Goal: Information Seeking & Learning: Check status

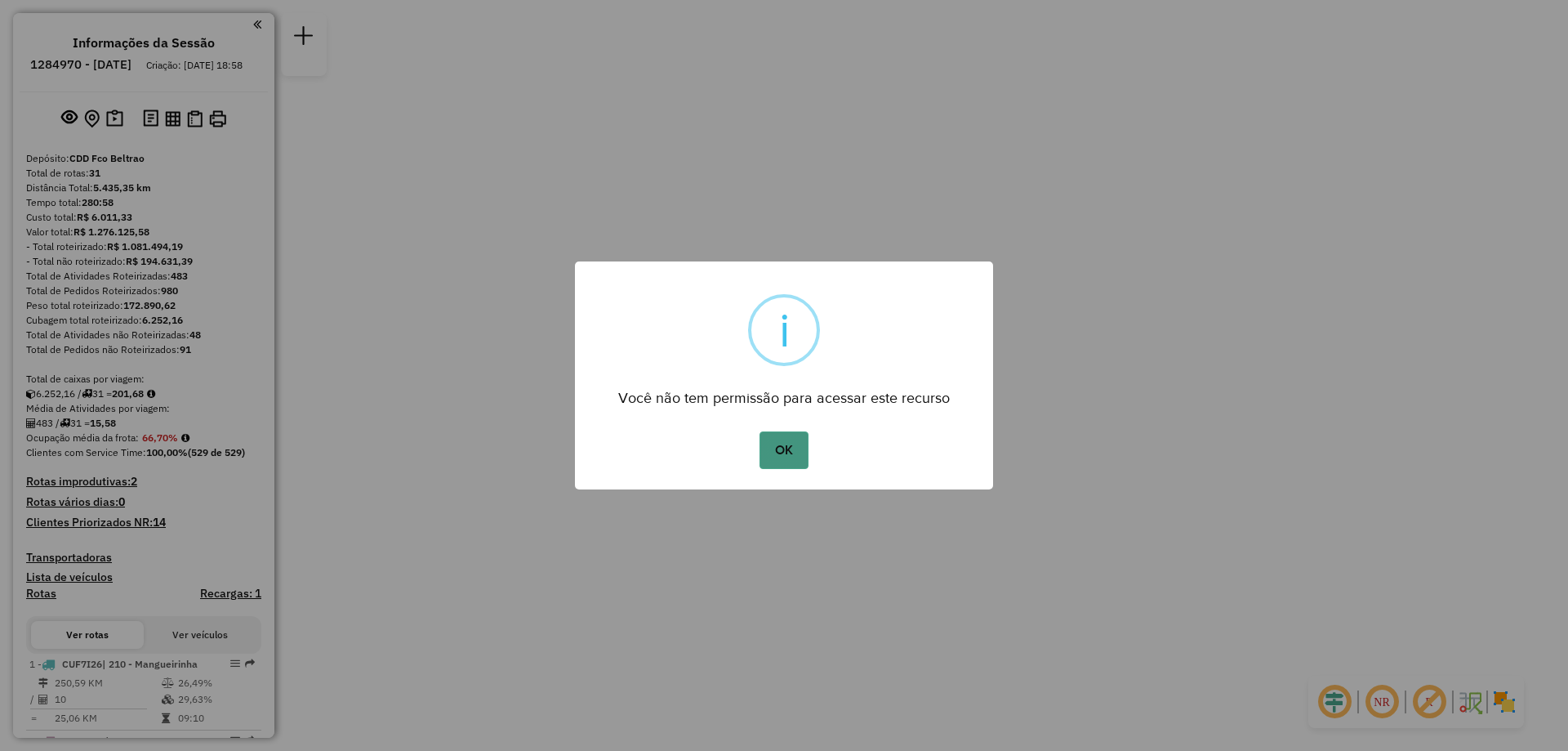
click at [798, 436] on button "OK" at bounding box center [784, 450] width 49 height 38
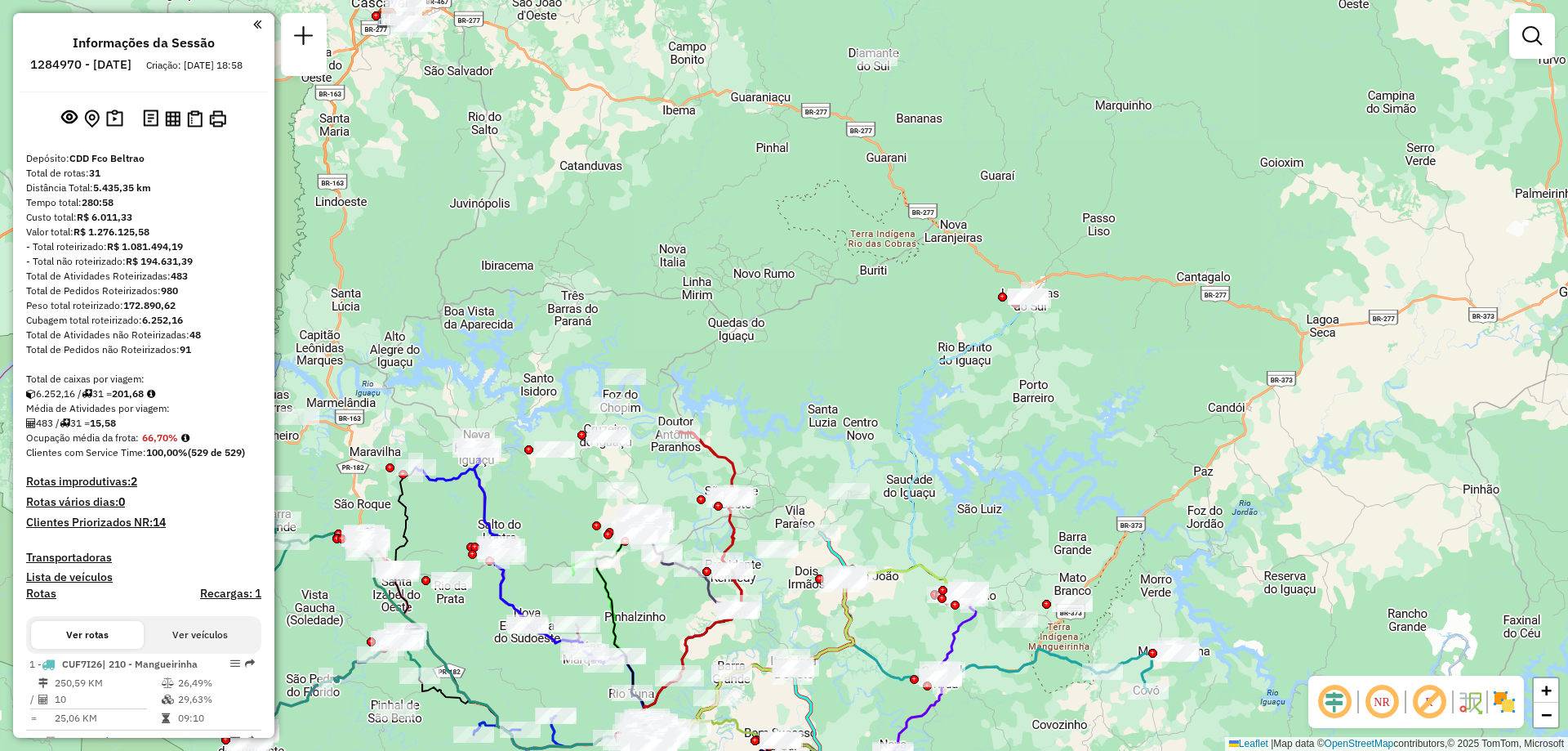
drag, startPoint x: 921, startPoint y: 94, endPoint x: 777, endPoint y: 487, distance: 418.6
click at [777, 487] on div "Janela de atendimento Grade de atendimento Capacidade Transportadoras Veículos …" at bounding box center [784, 376] width 1568 height 751
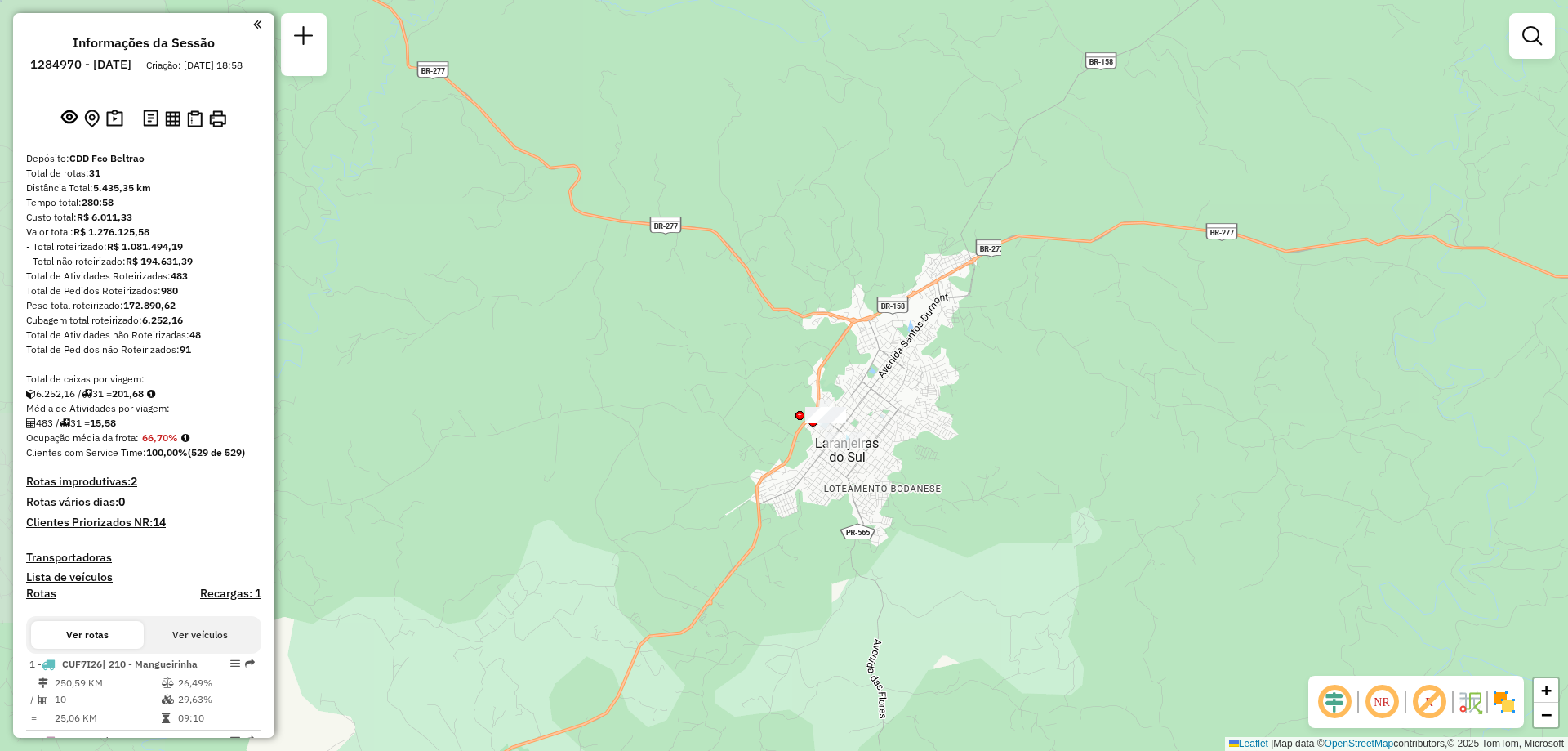
drag, startPoint x: 473, startPoint y: 484, endPoint x: 1331, endPoint y: 305, distance: 876.5
click at [1471, 255] on div "Rota 18 - Placa RLK0H67 40913642 - JOAO MARIA ALVES DA Janela de atendimento Gr…" at bounding box center [784, 376] width 1568 height 751
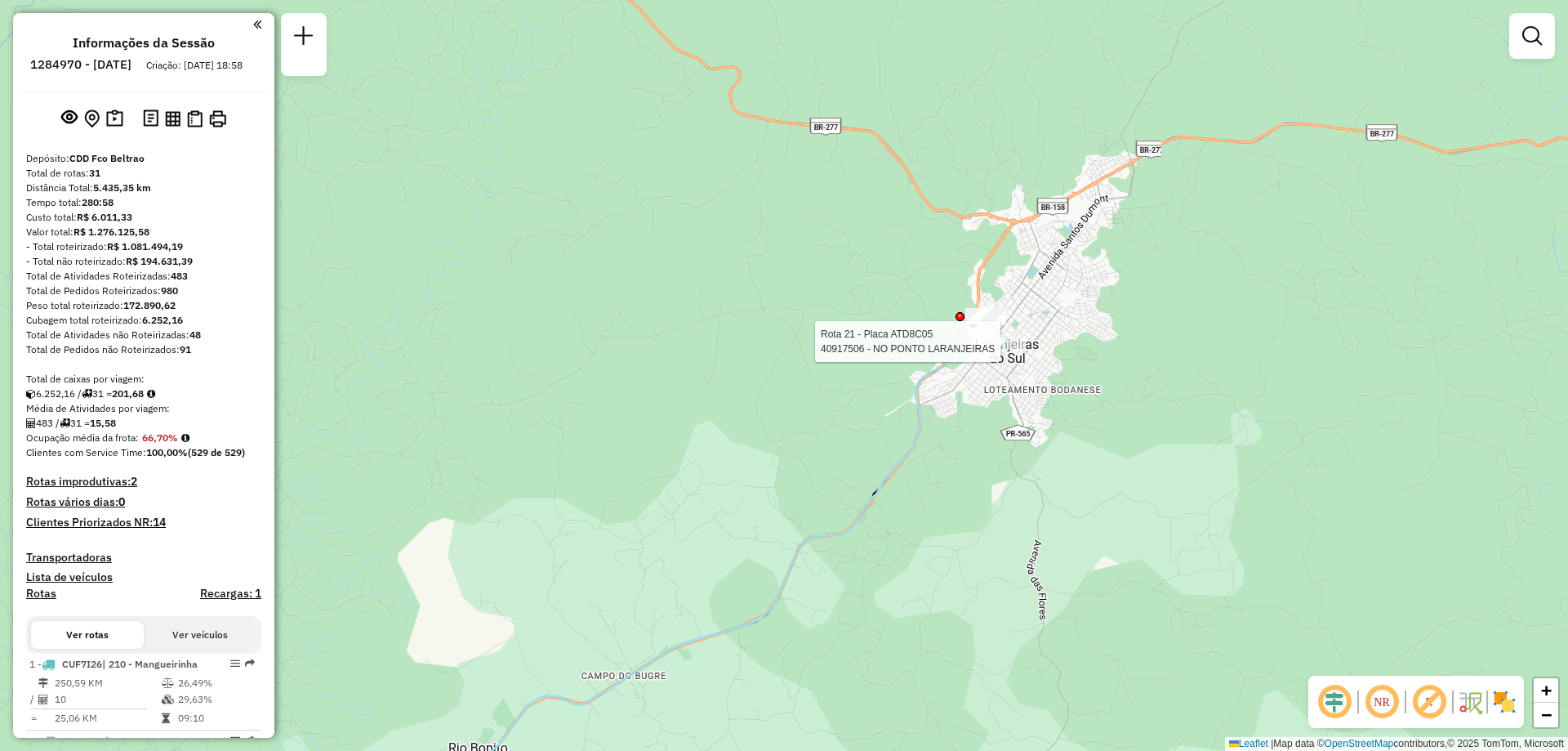
click at [996, 350] on div at bounding box center [1005, 342] width 41 height 16
select select "**********"
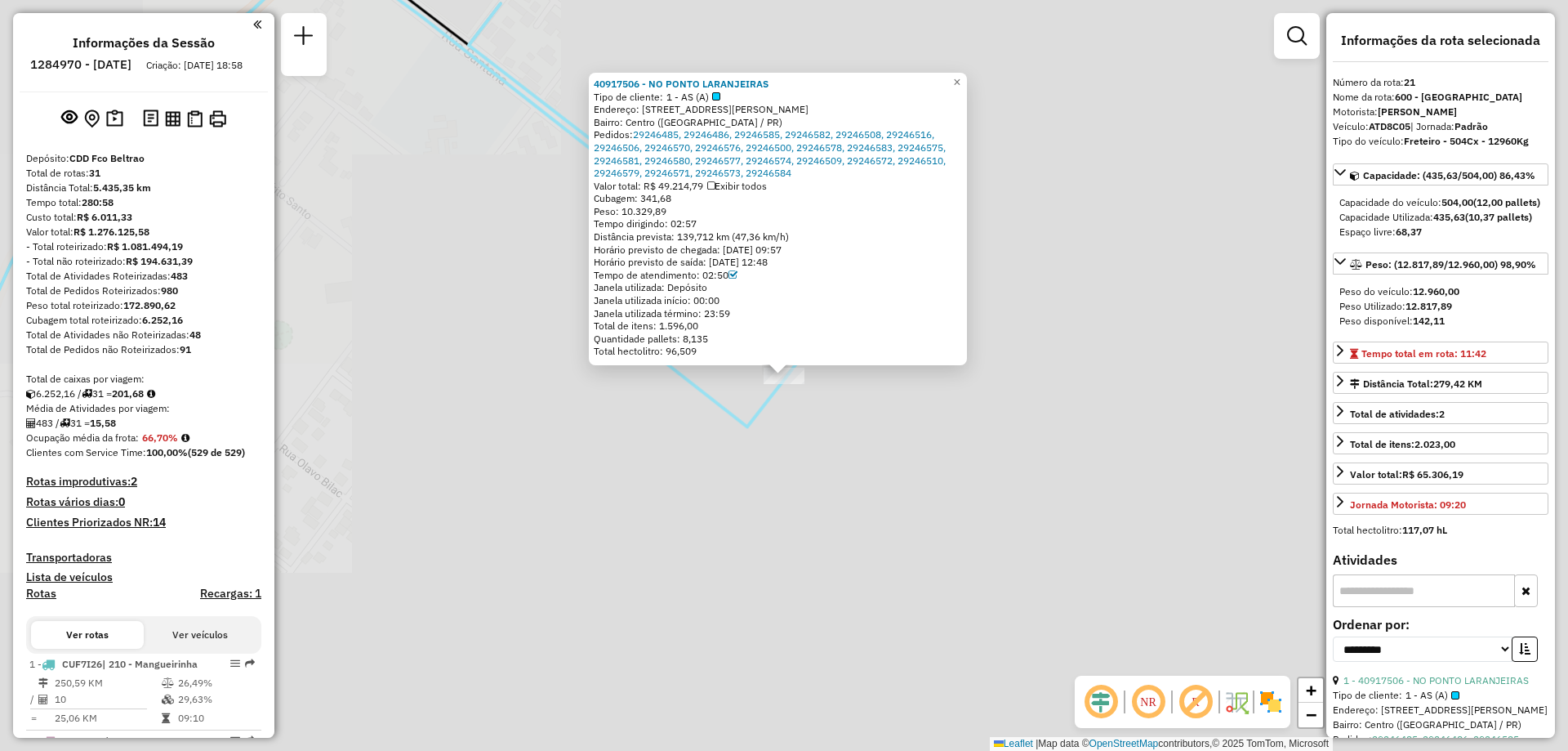
scroll to position [2559, 0]
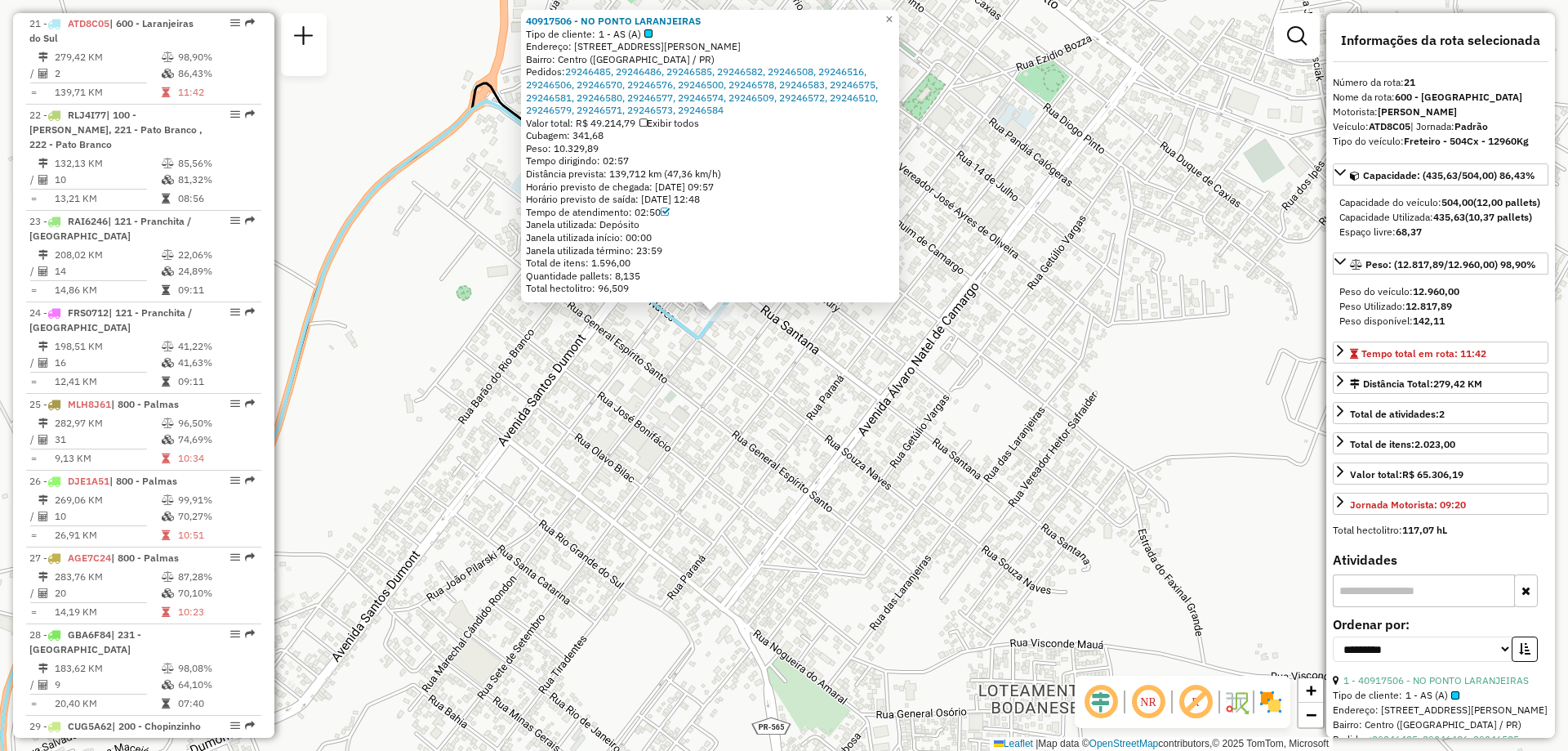
drag, startPoint x: 677, startPoint y: 396, endPoint x: 769, endPoint y: 532, distance: 164.2
click at [773, 535] on div "40917506 - NO PONTO LARANJEIRAS Tipo de cliente: 1 - AS (A) Endereço: Rua Marec…" at bounding box center [784, 376] width 1568 height 751
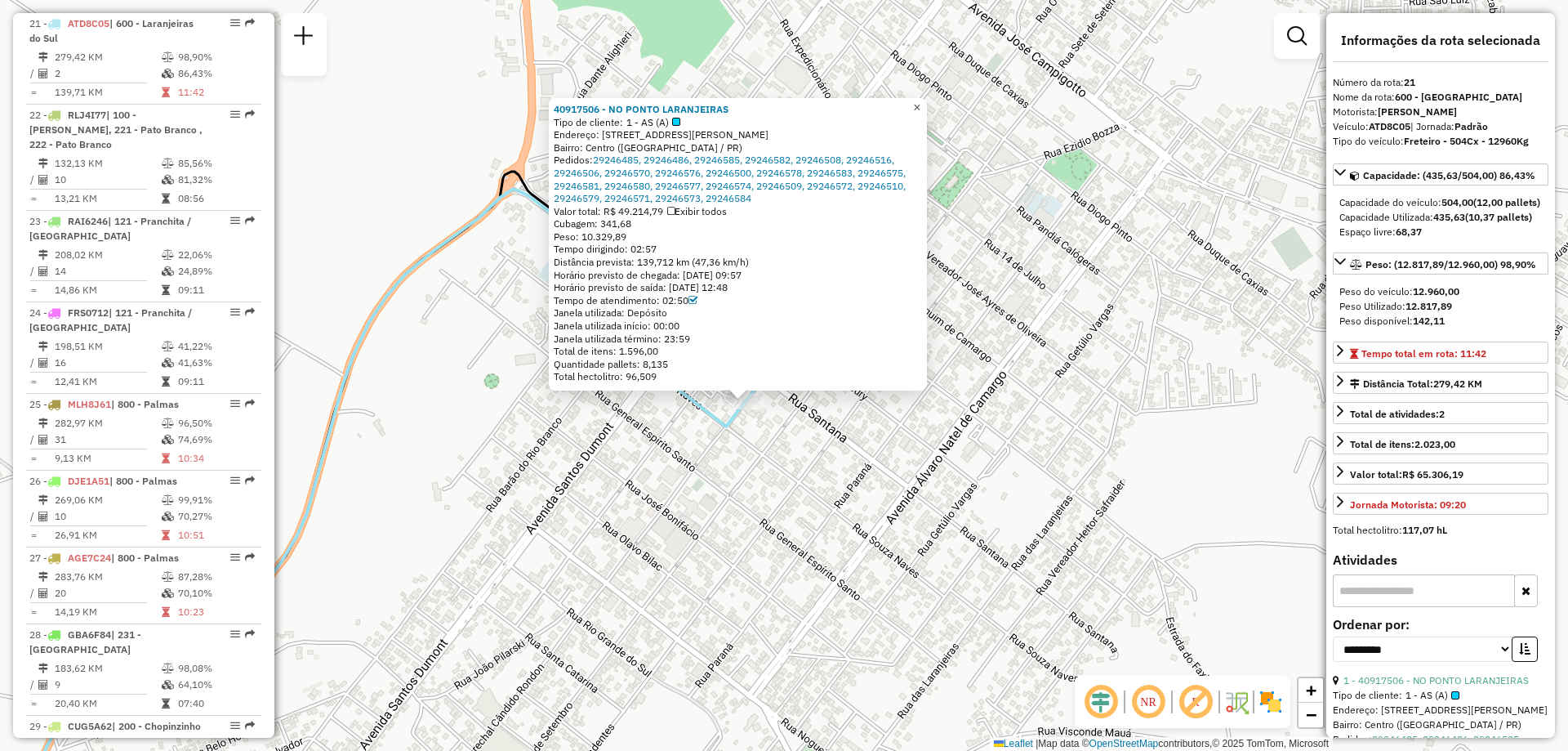
click at [921, 101] on span "×" at bounding box center [916, 107] width 7 height 14
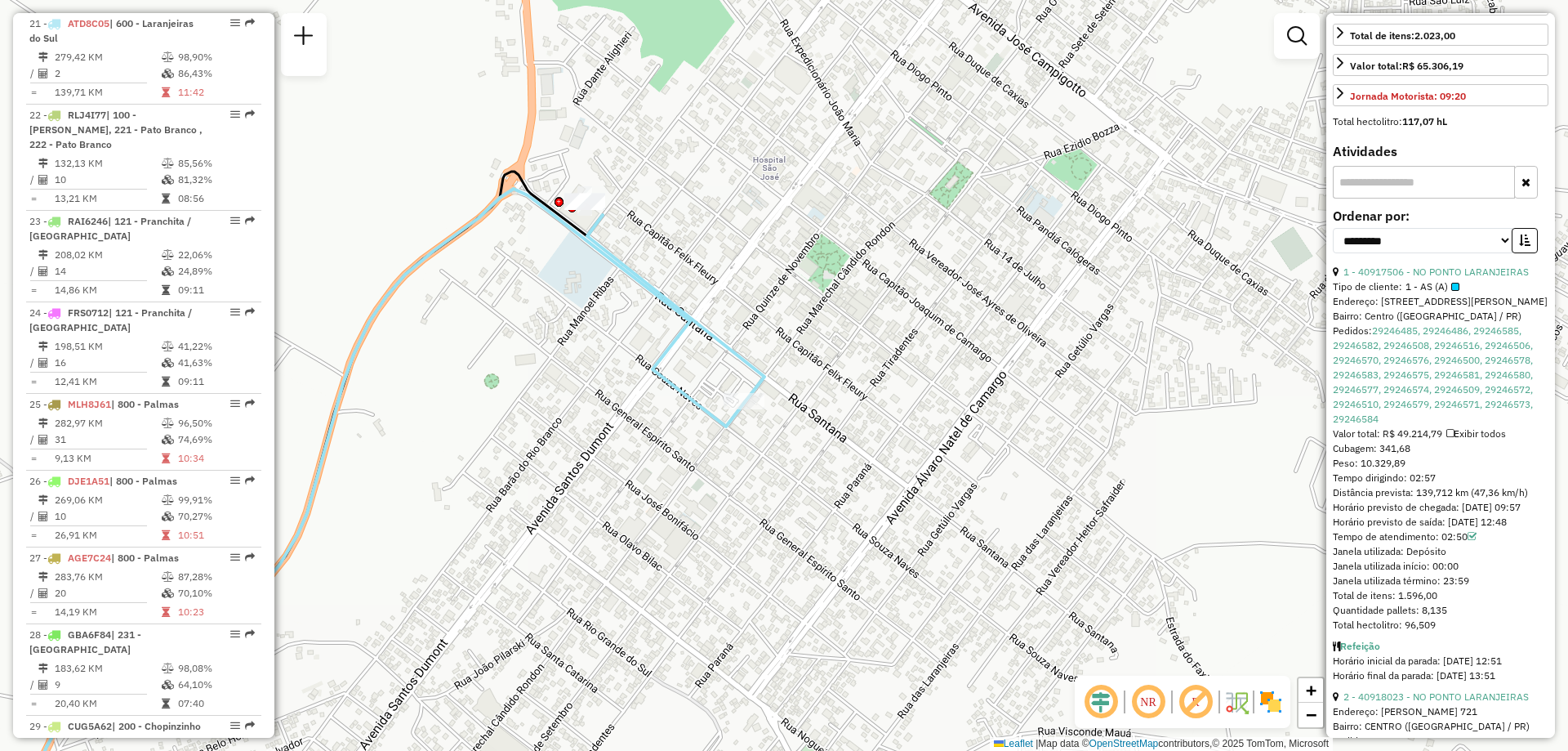
scroll to position [654, 0]
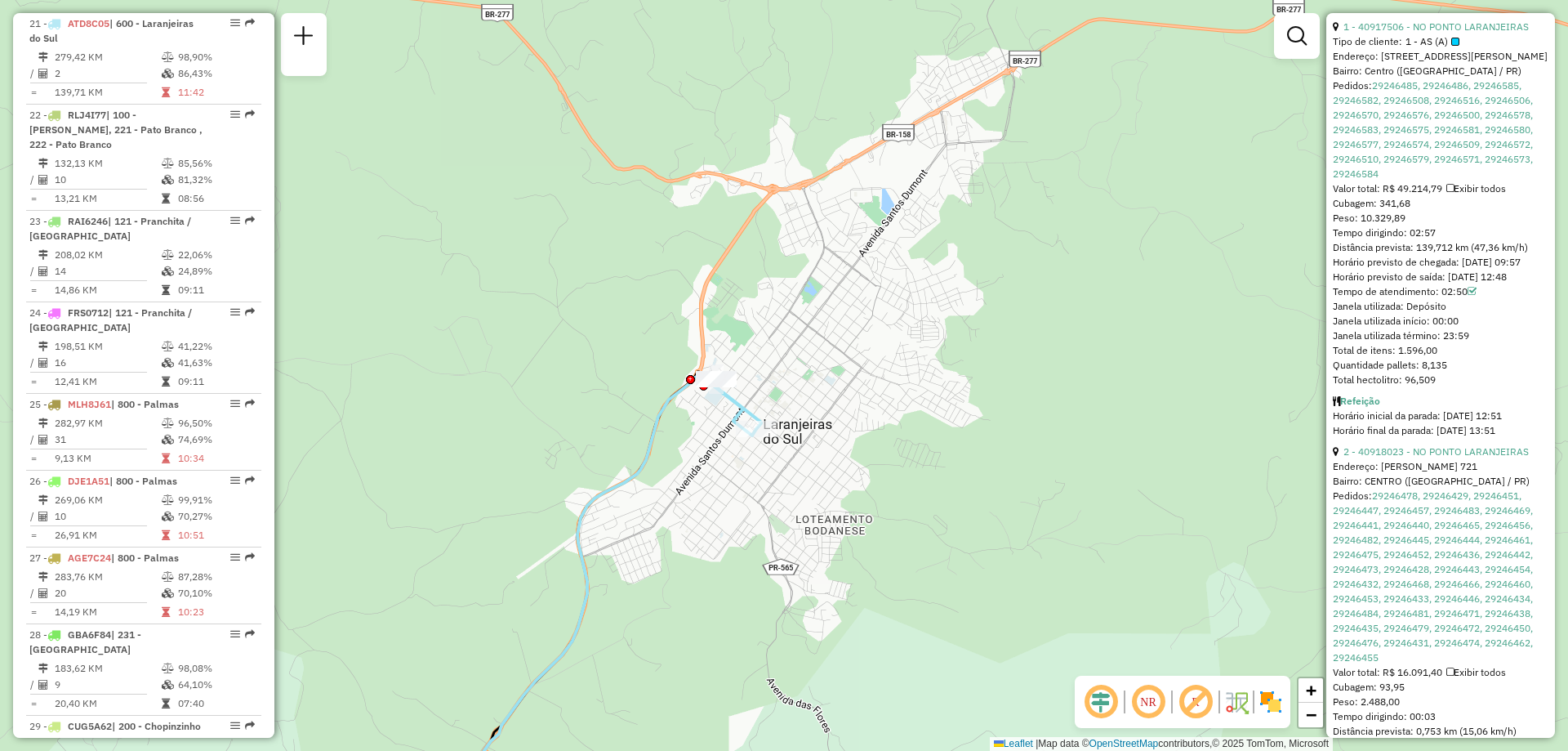
drag, startPoint x: 924, startPoint y: 304, endPoint x: 876, endPoint y: 370, distance: 81.6
click at [882, 365] on div "Janela de atendimento Grade de atendimento Capacidade Transportadoras Veículos …" at bounding box center [784, 376] width 1568 height 751
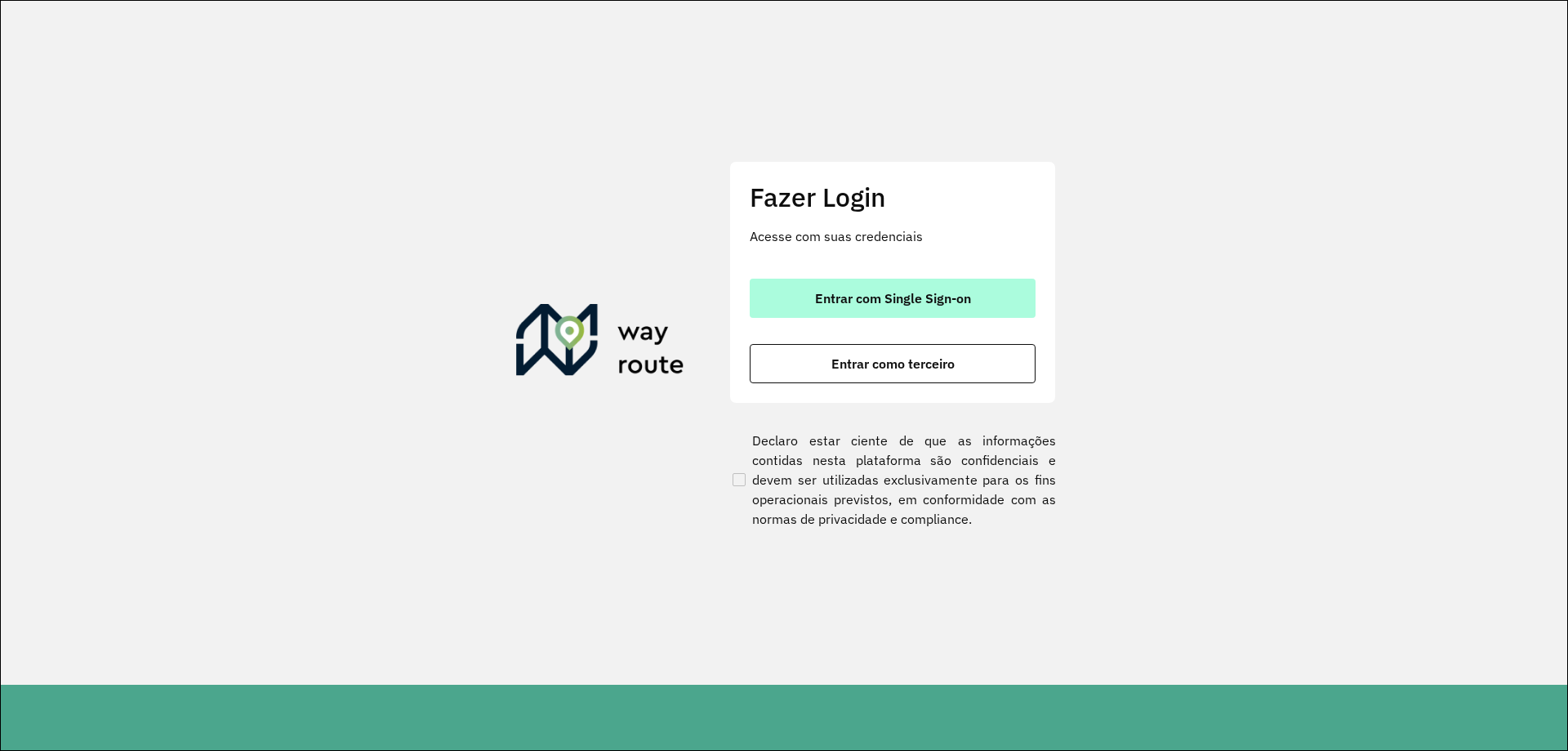
click at [813, 304] on button "Entrar com Single Sign-on" at bounding box center [892, 298] width 286 height 39
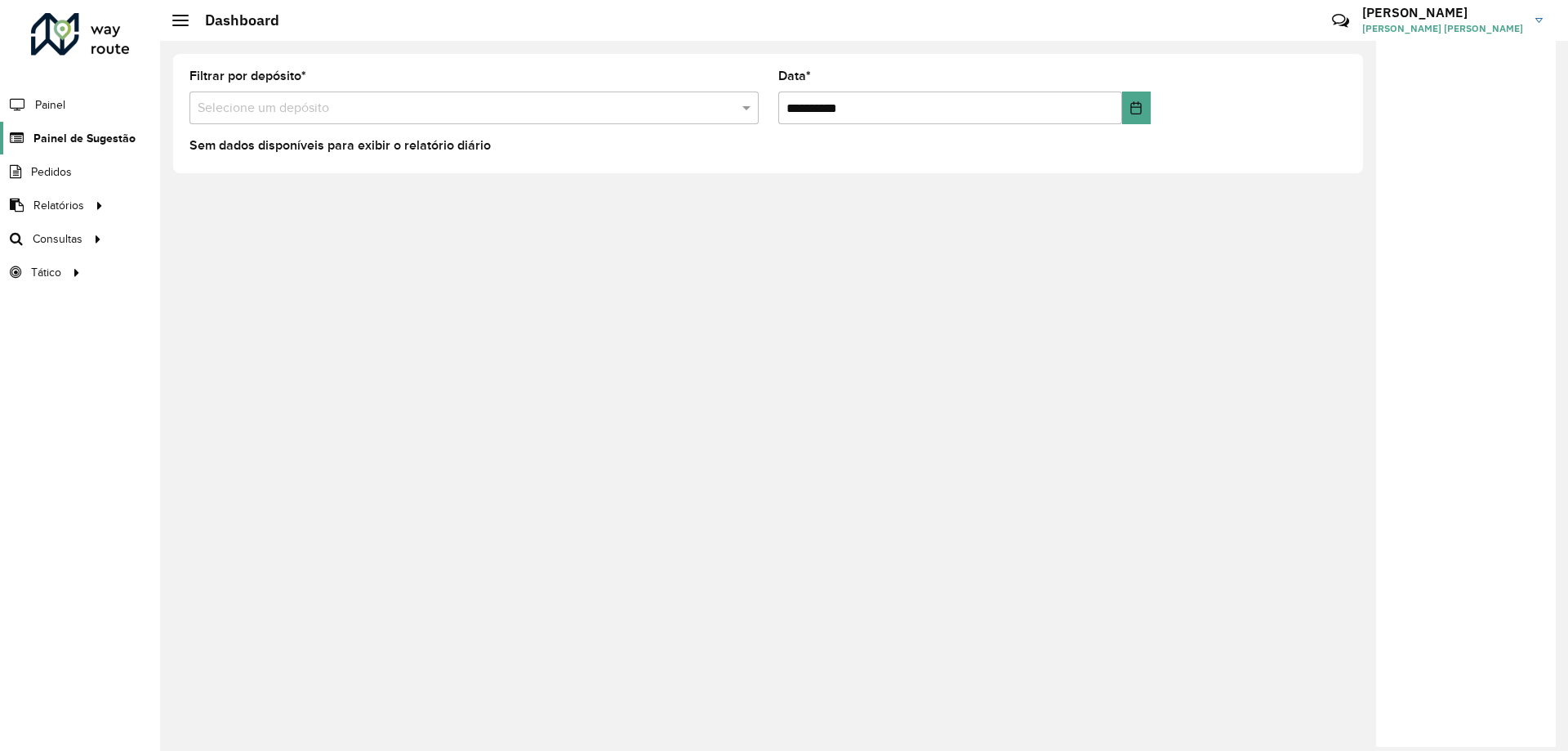
click at [83, 136] on span "Painel de Sugestão" at bounding box center [85, 138] width 103 height 17
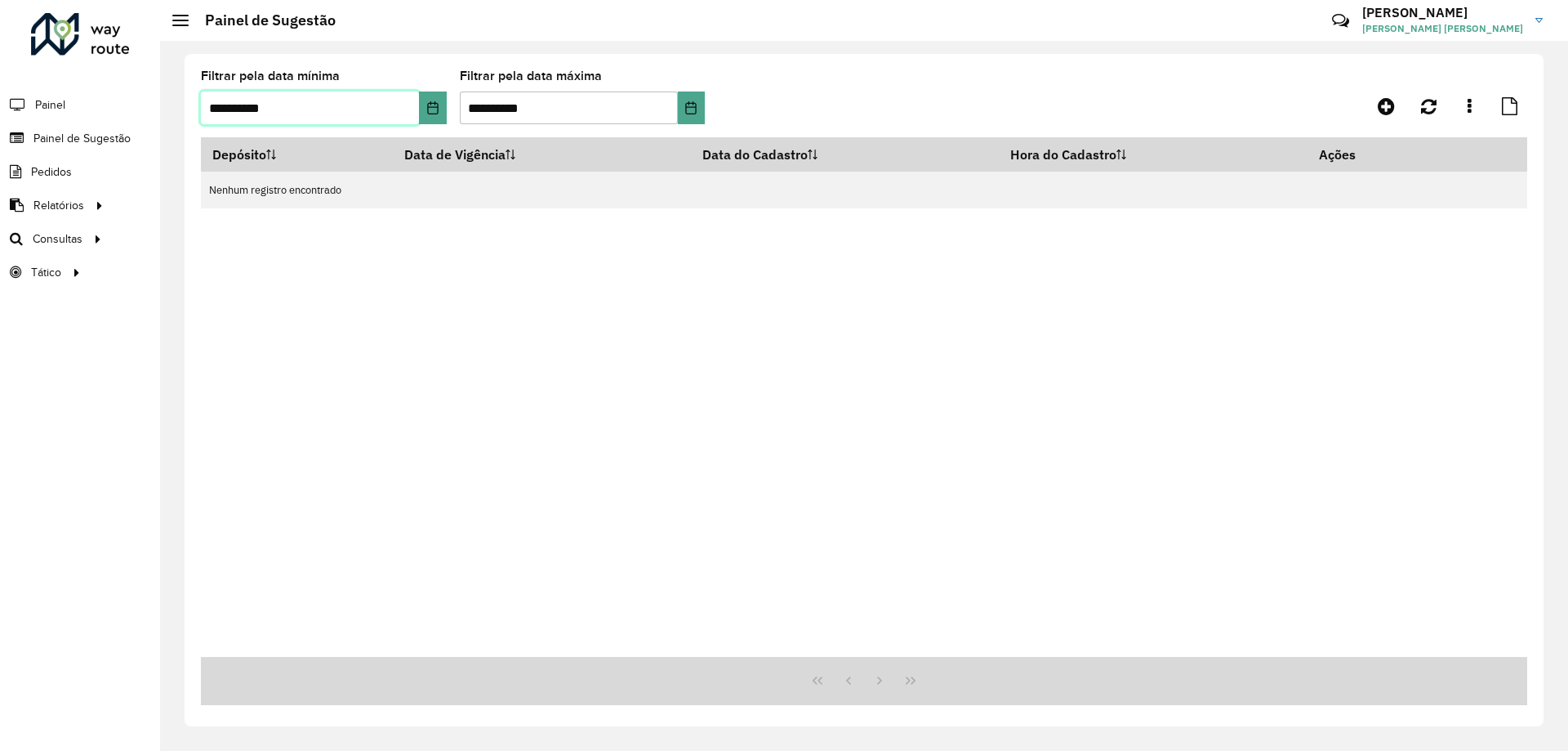
click at [414, 111] on input "**********" at bounding box center [309, 108] width 218 height 33
click at [447, 97] on formly-group "**********" at bounding box center [691, 103] width 981 height 67
click at [436, 100] on button "Choose Date" at bounding box center [432, 108] width 27 height 33
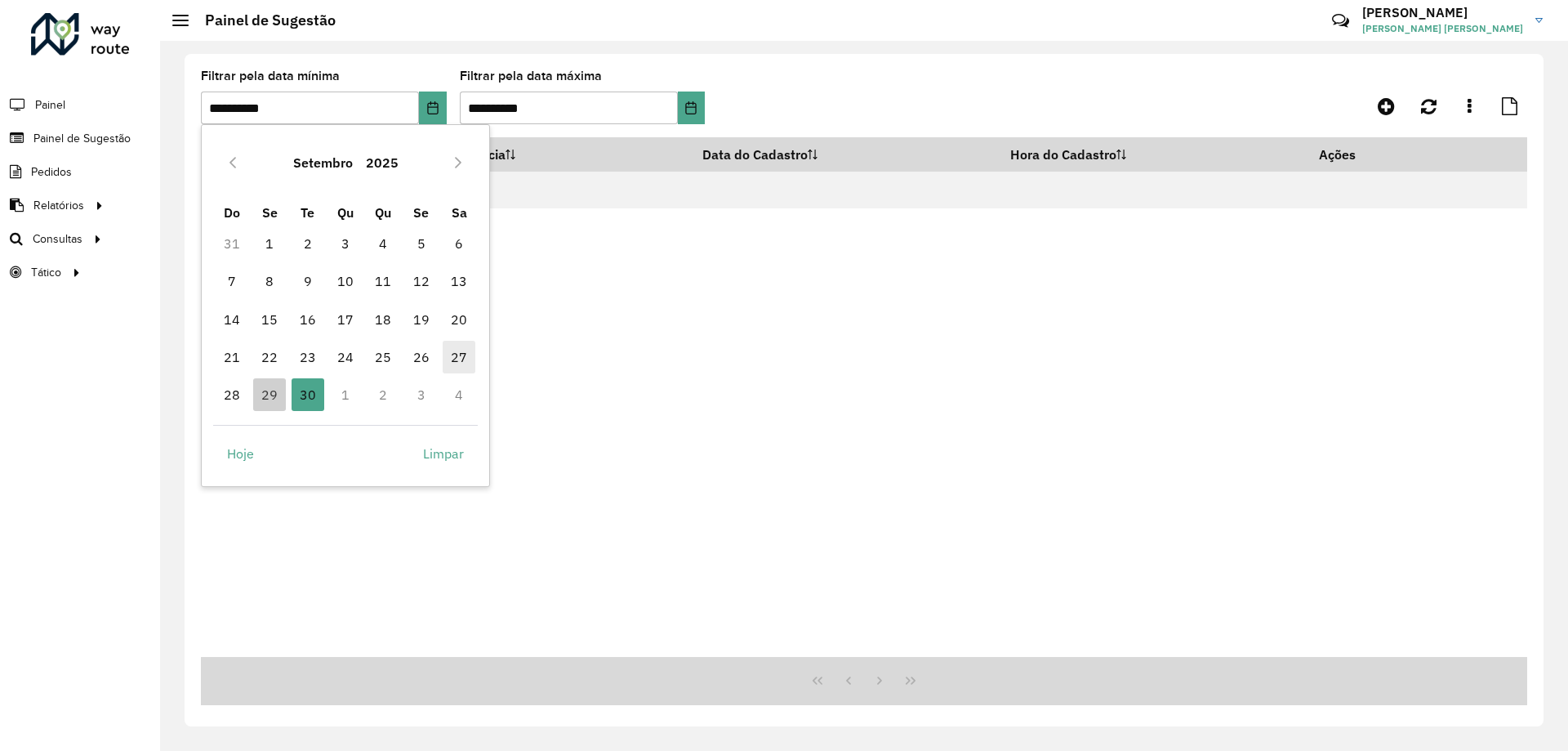
click at [459, 361] on span "27" at bounding box center [460, 357] width 33 height 33
type input "**********"
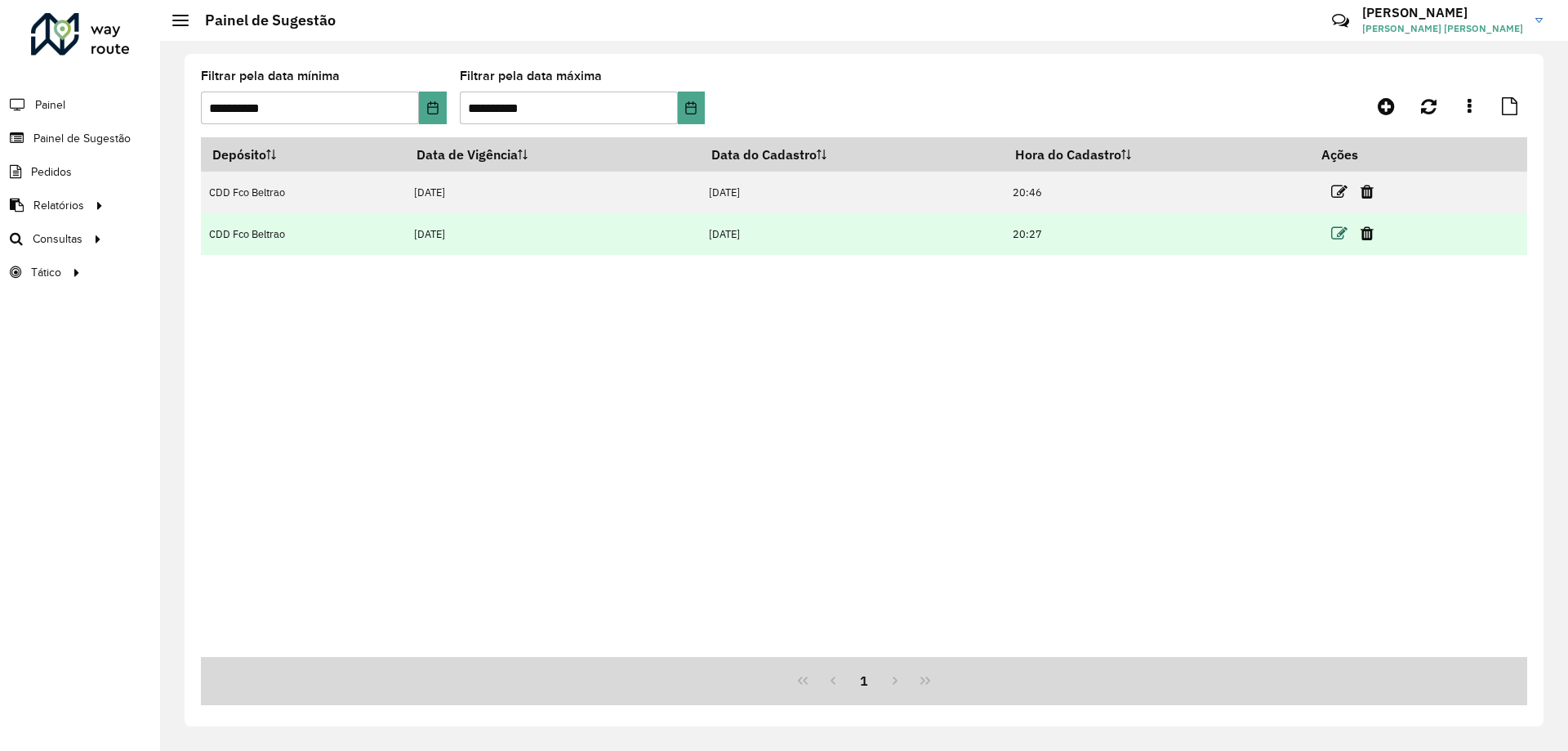
click at [1339, 240] on icon at bounding box center [1339, 234] width 16 height 16
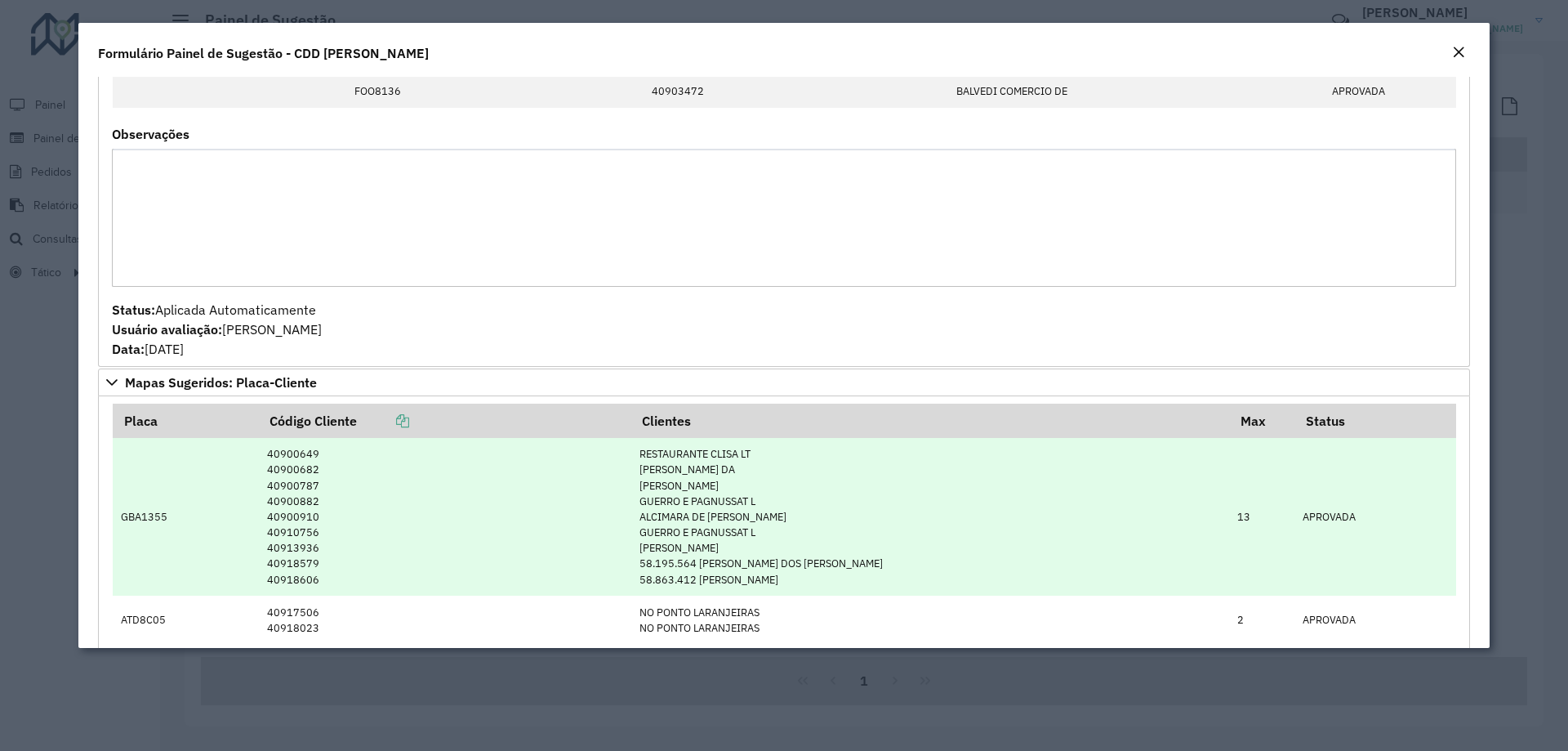
scroll to position [735, 0]
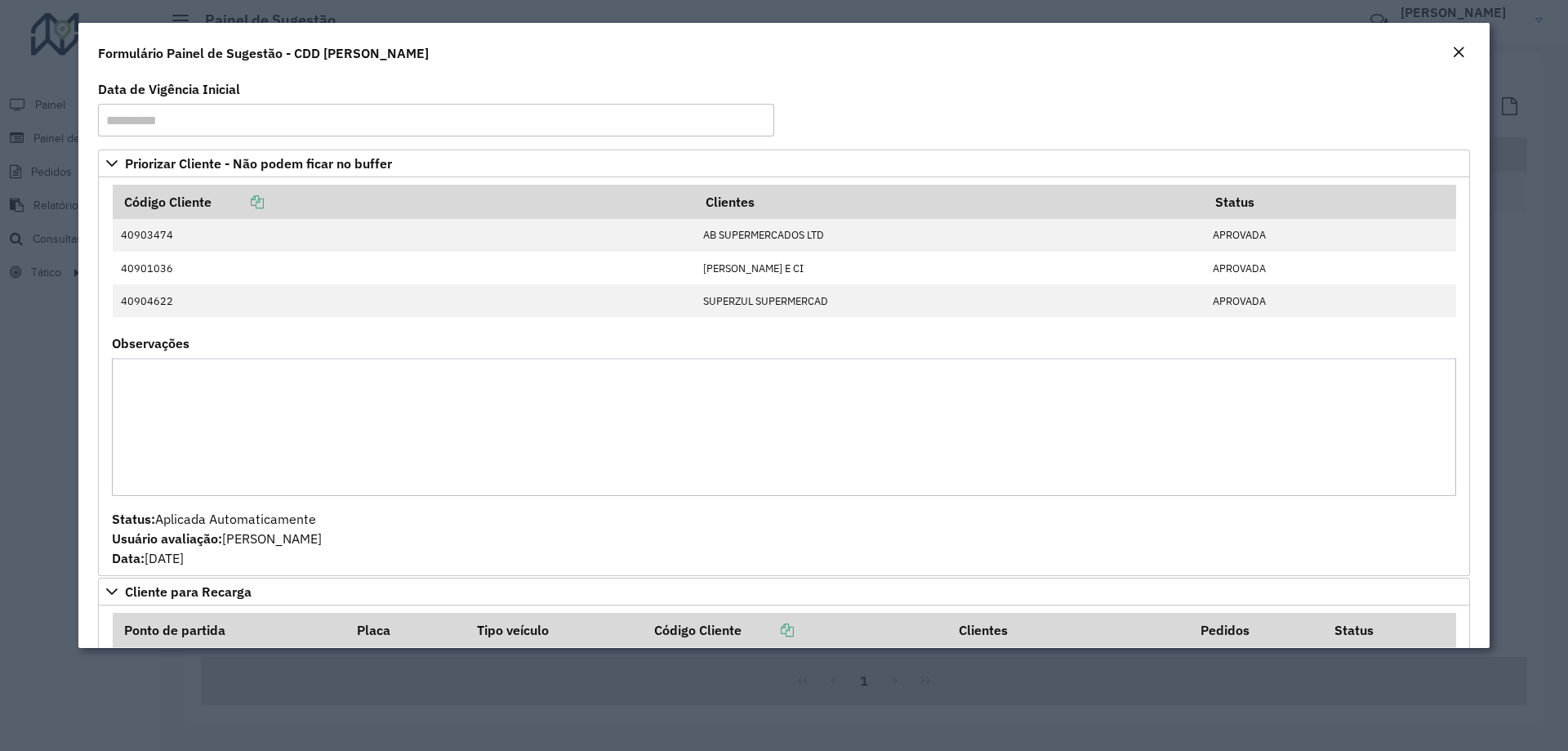
scroll to position [898, 0]
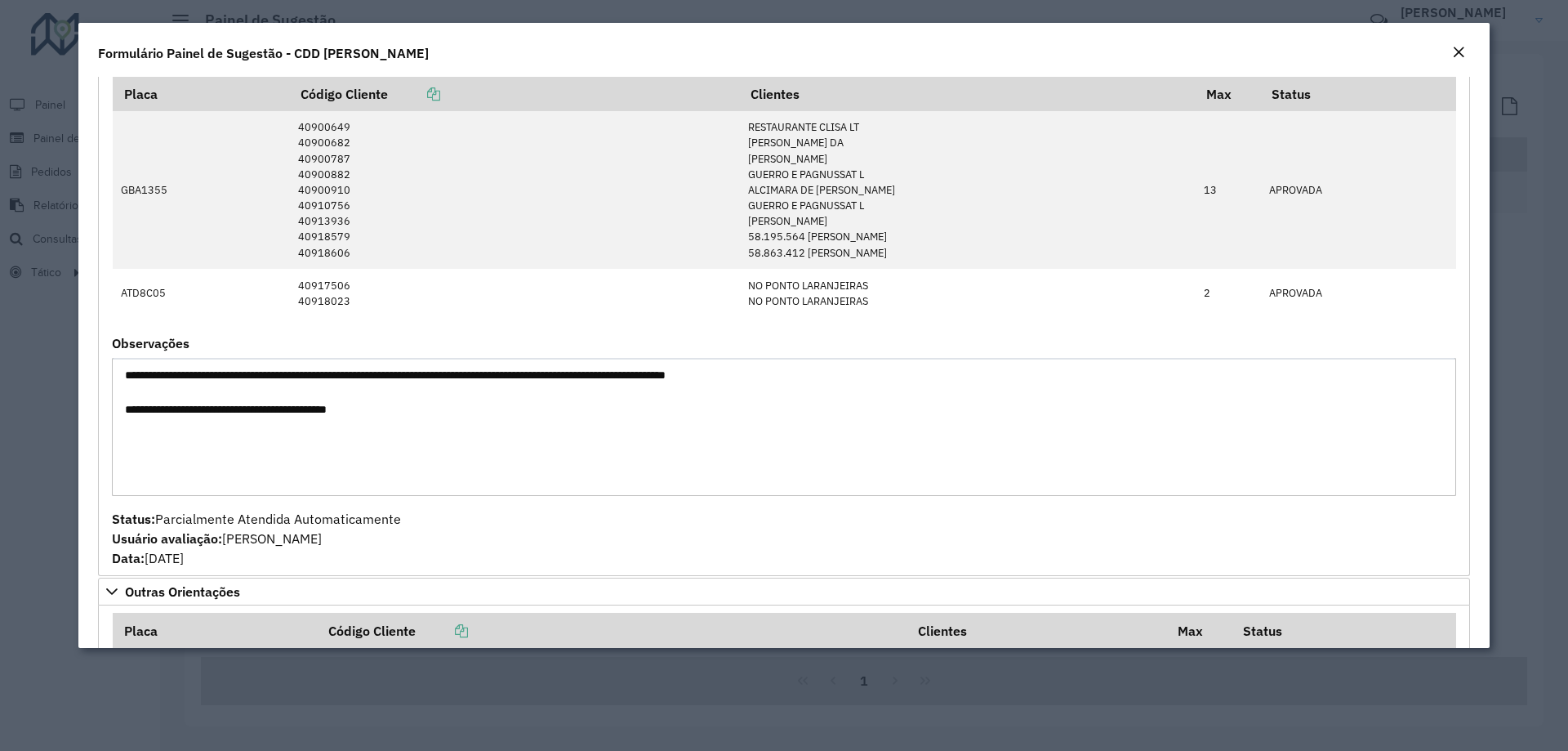
click at [1460, 49] on em "Close" at bounding box center [1458, 52] width 13 height 13
